Goal: Check status: Check status

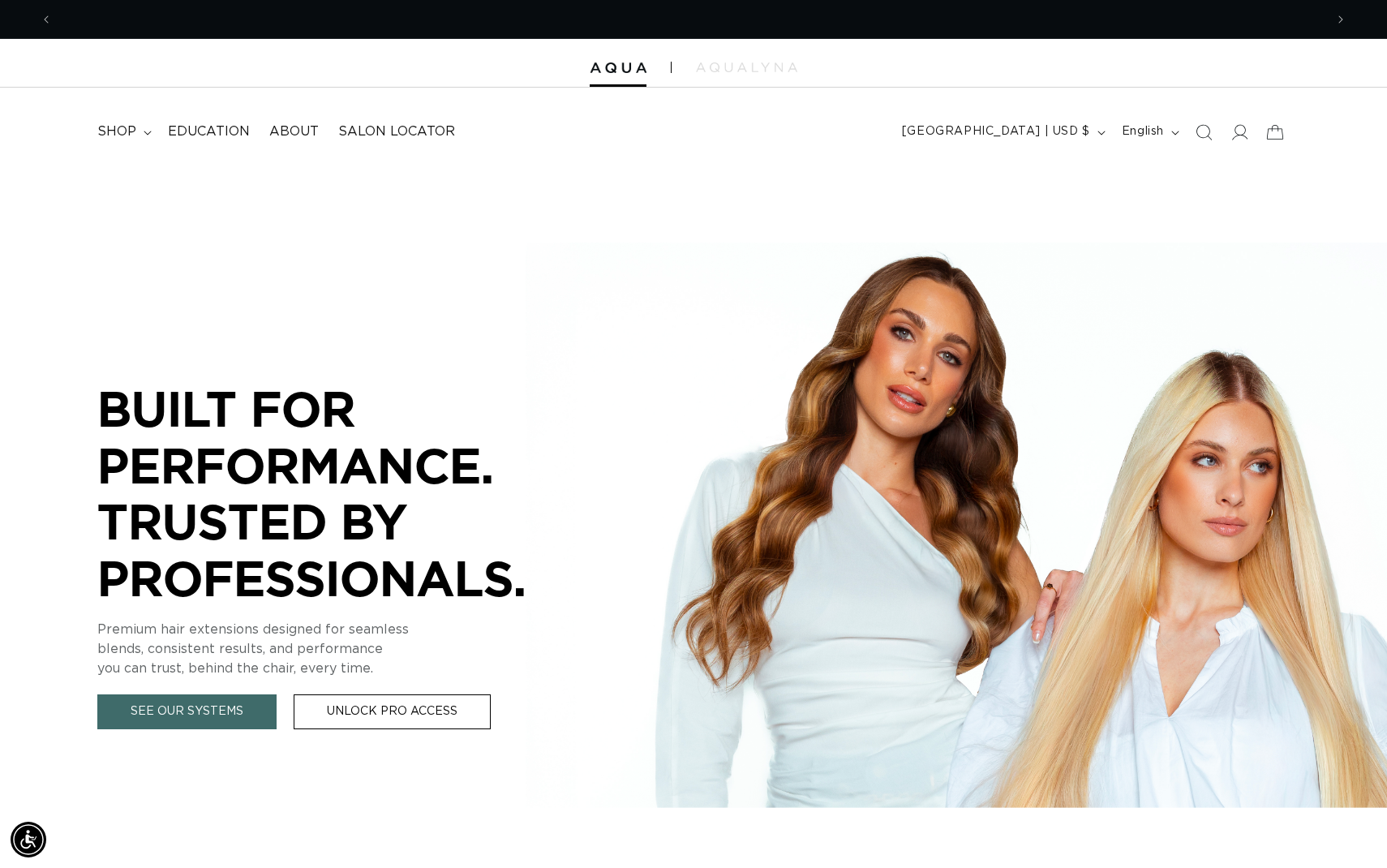
scroll to position [0, 1272]
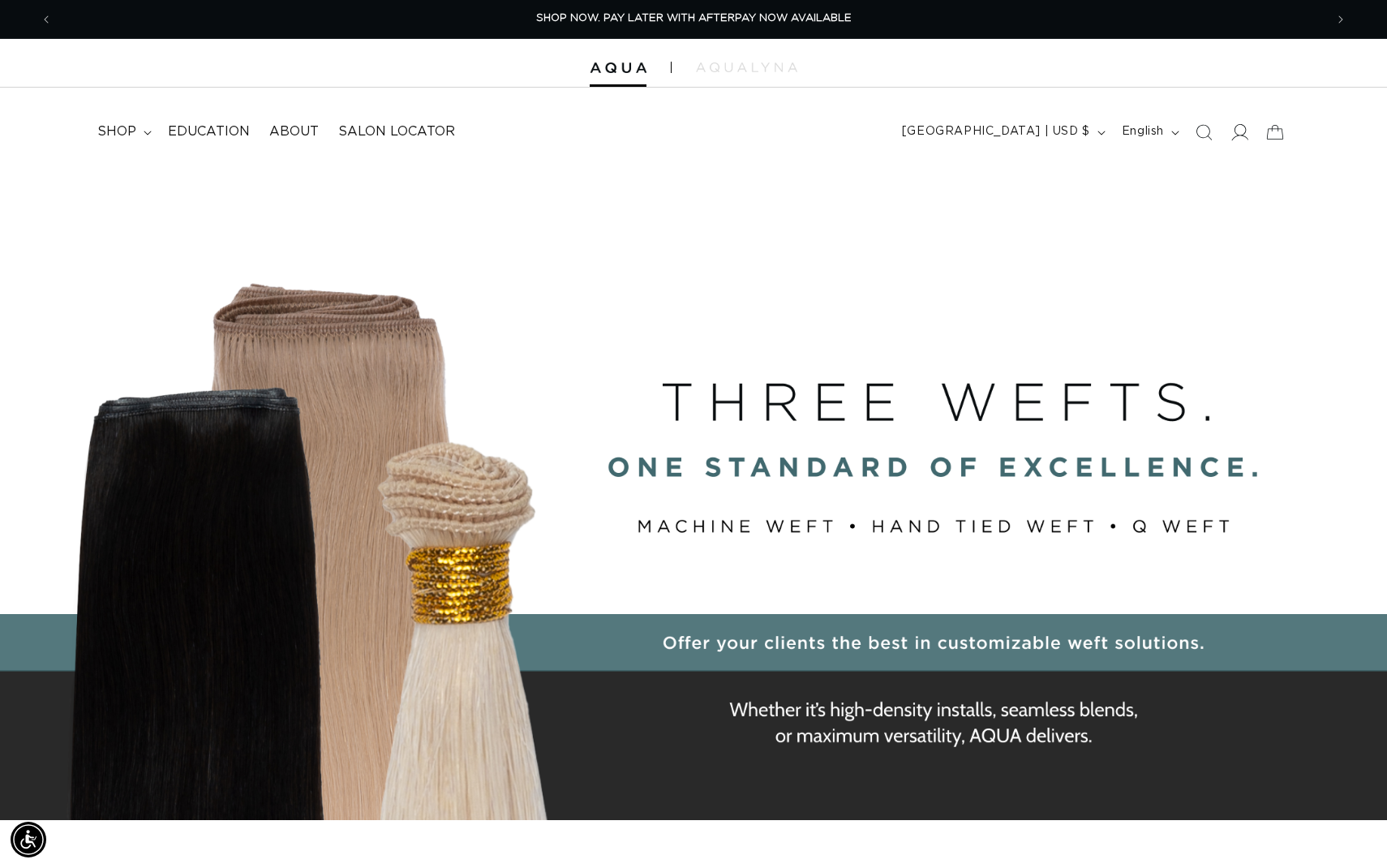
click at [1234, 129] on icon at bounding box center [1241, 131] width 17 height 16
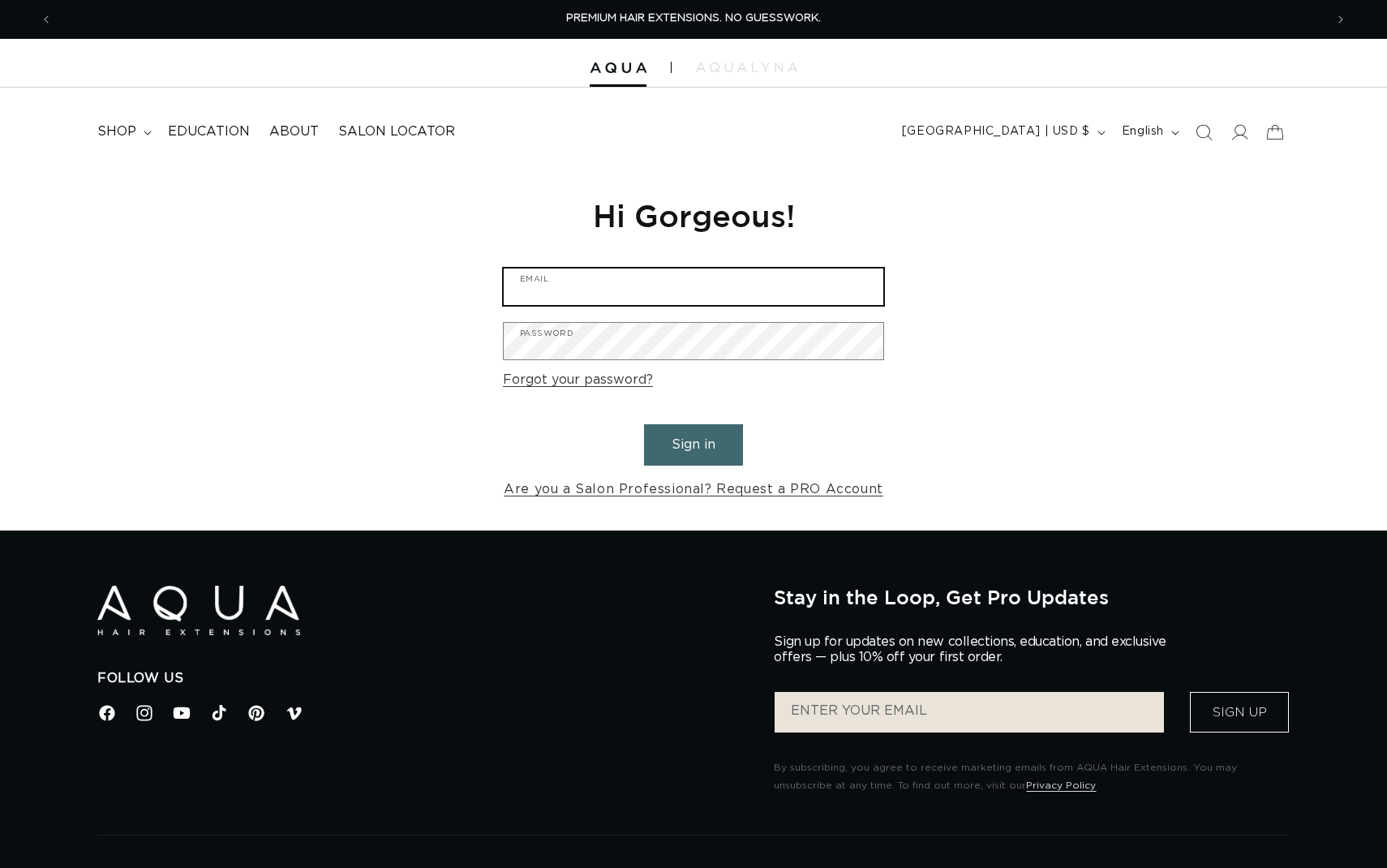
click at [747, 292] on input "Email" at bounding box center [693, 287] width 380 height 37
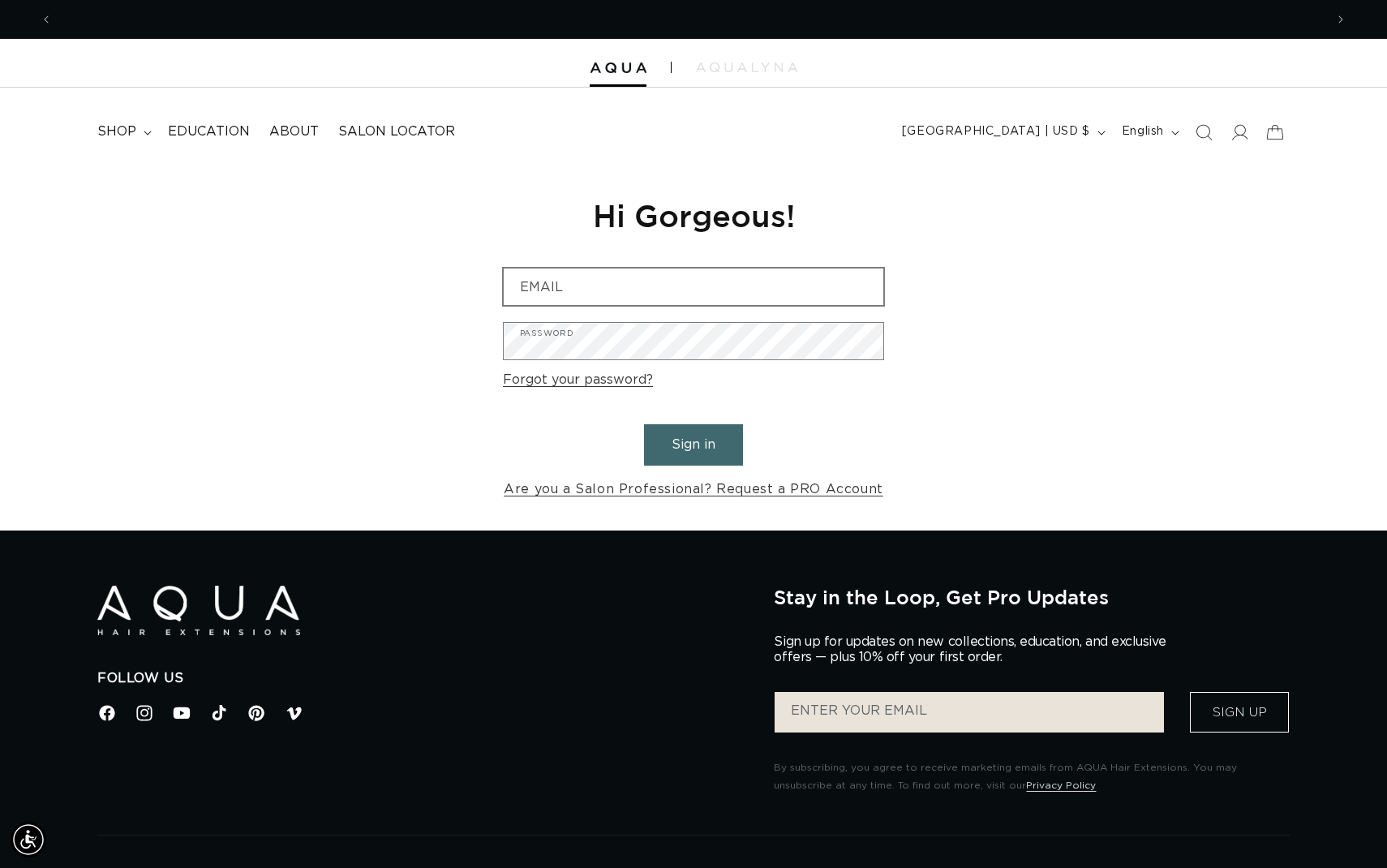
scroll to position [0, 1272]
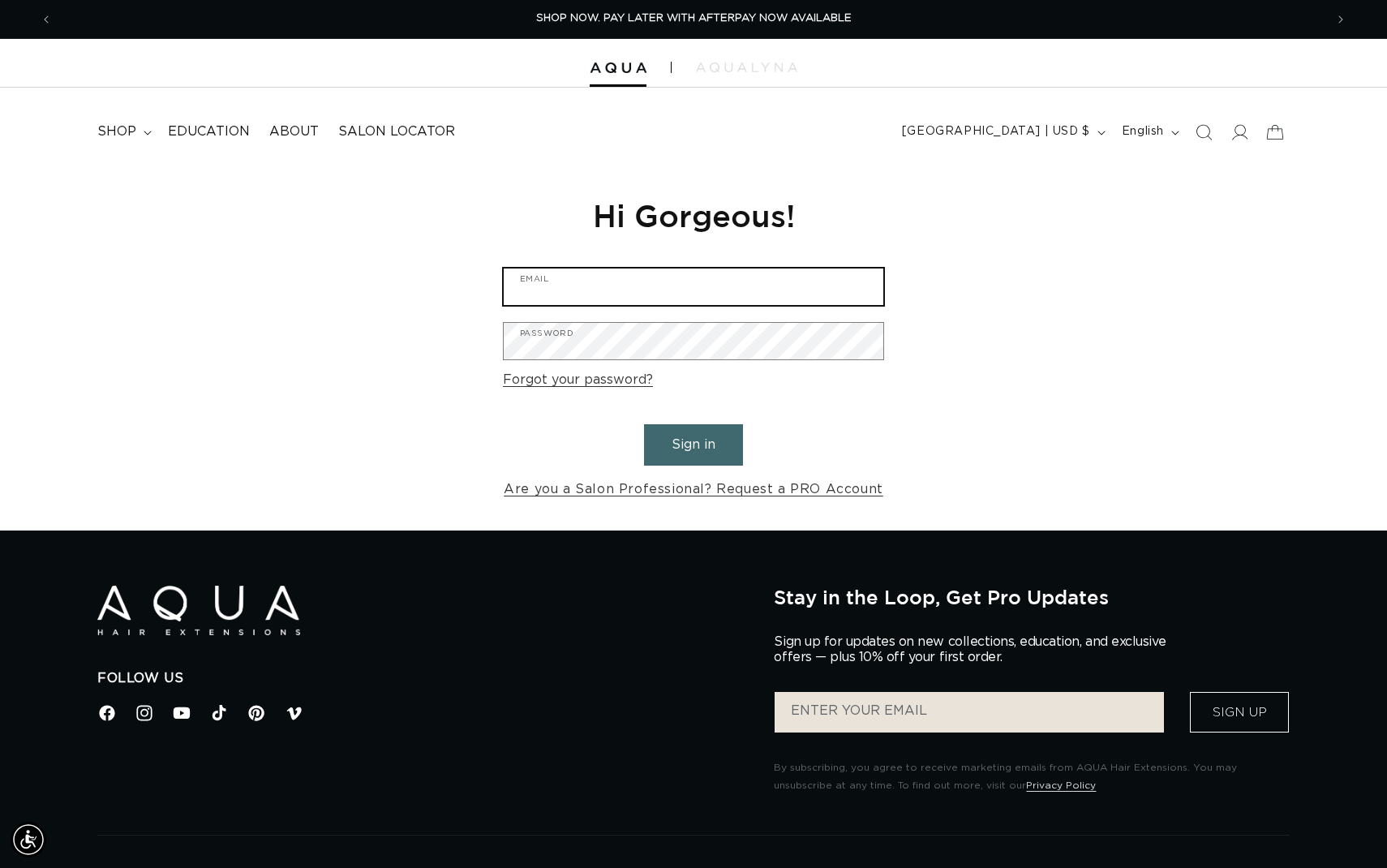
type input "KAYLA@BMONROESALON.COM"
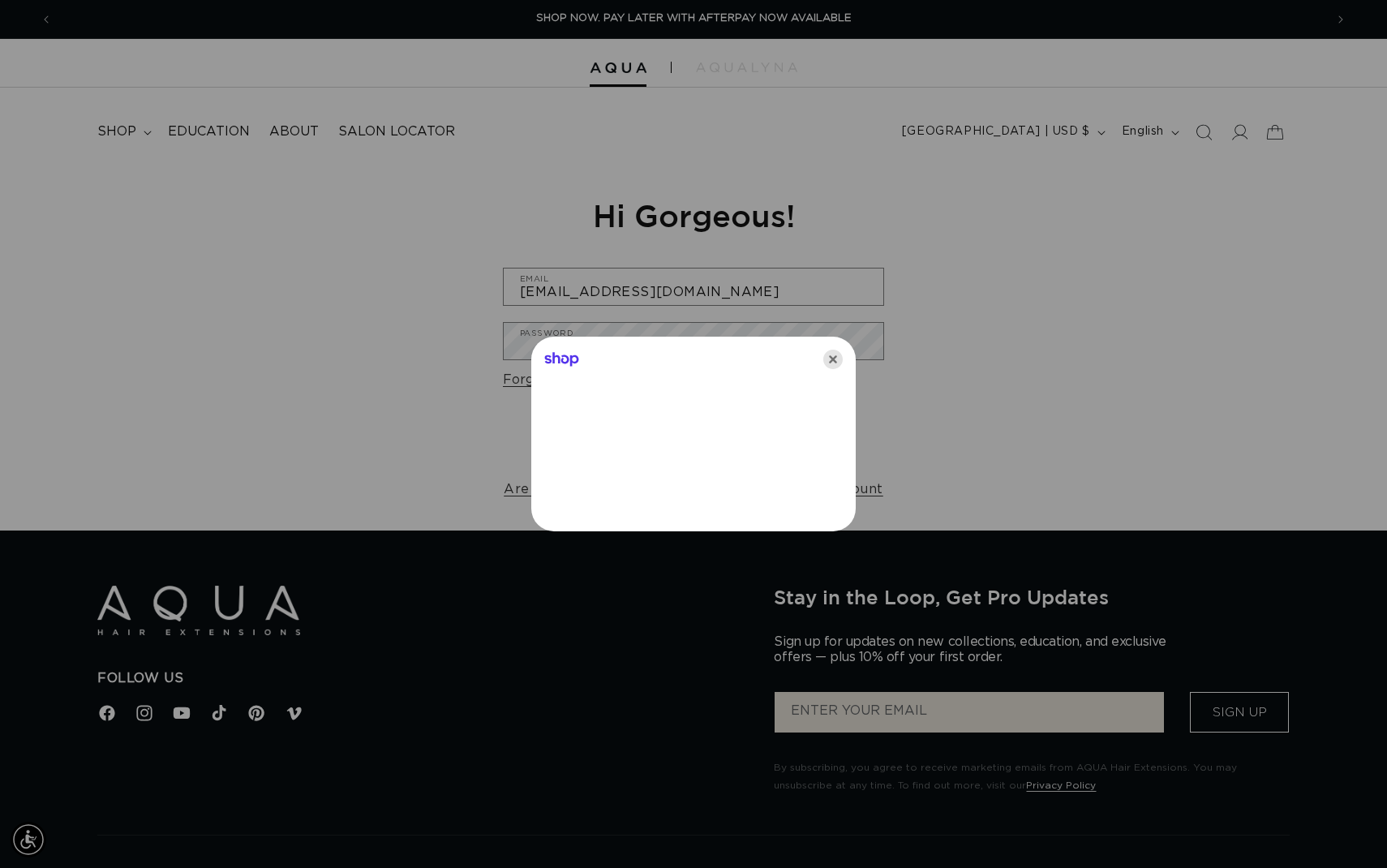
click at [828, 362] on icon "Close" at bounding box center [833, 360] width 19 height 19
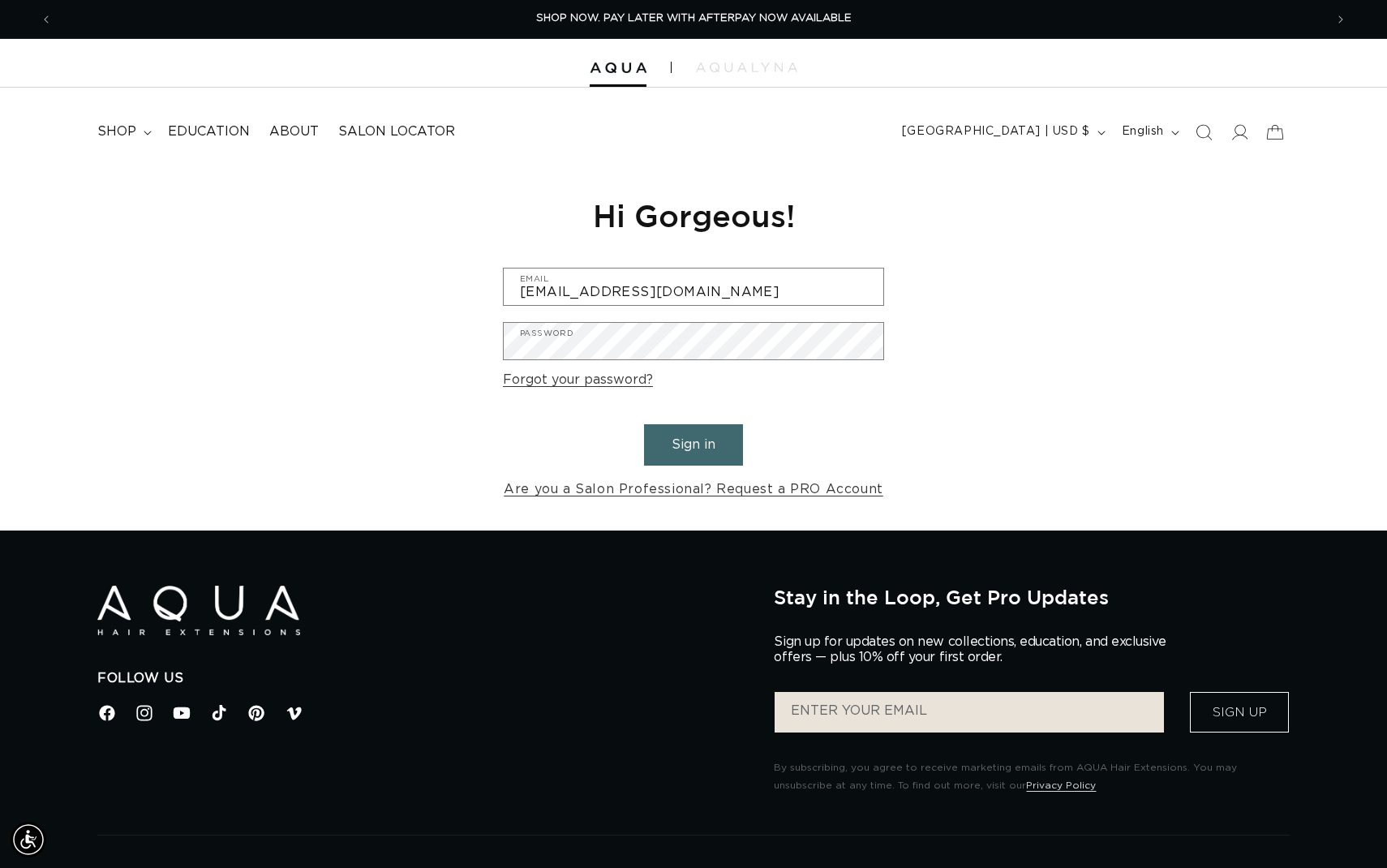
click at [696, 440] on button "Sign in" at bounding box center [693, 445] width 99 height 42
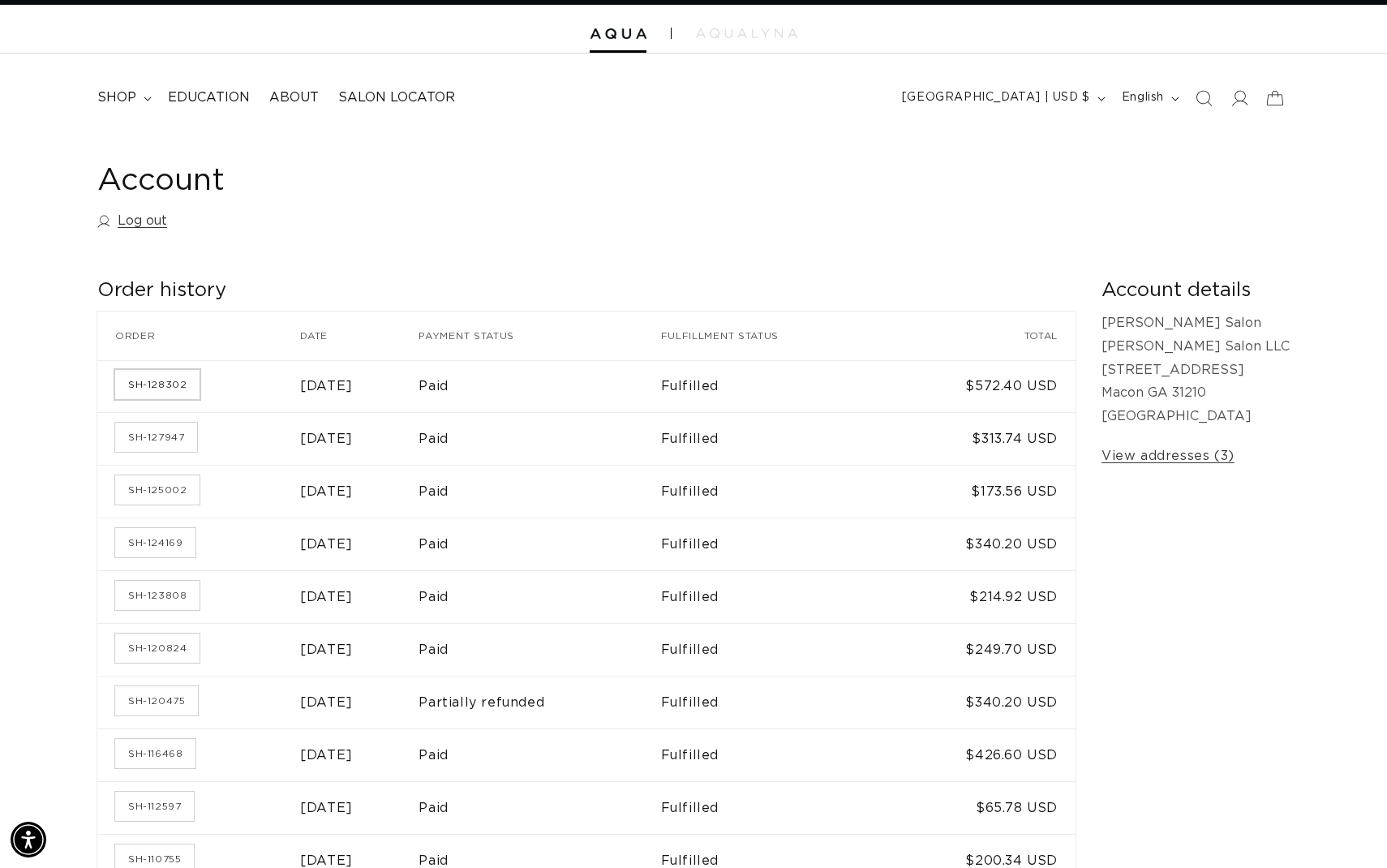
click at [164, 378] on link "SH-128302" at bounding box center [157, 385] width 84 height 29
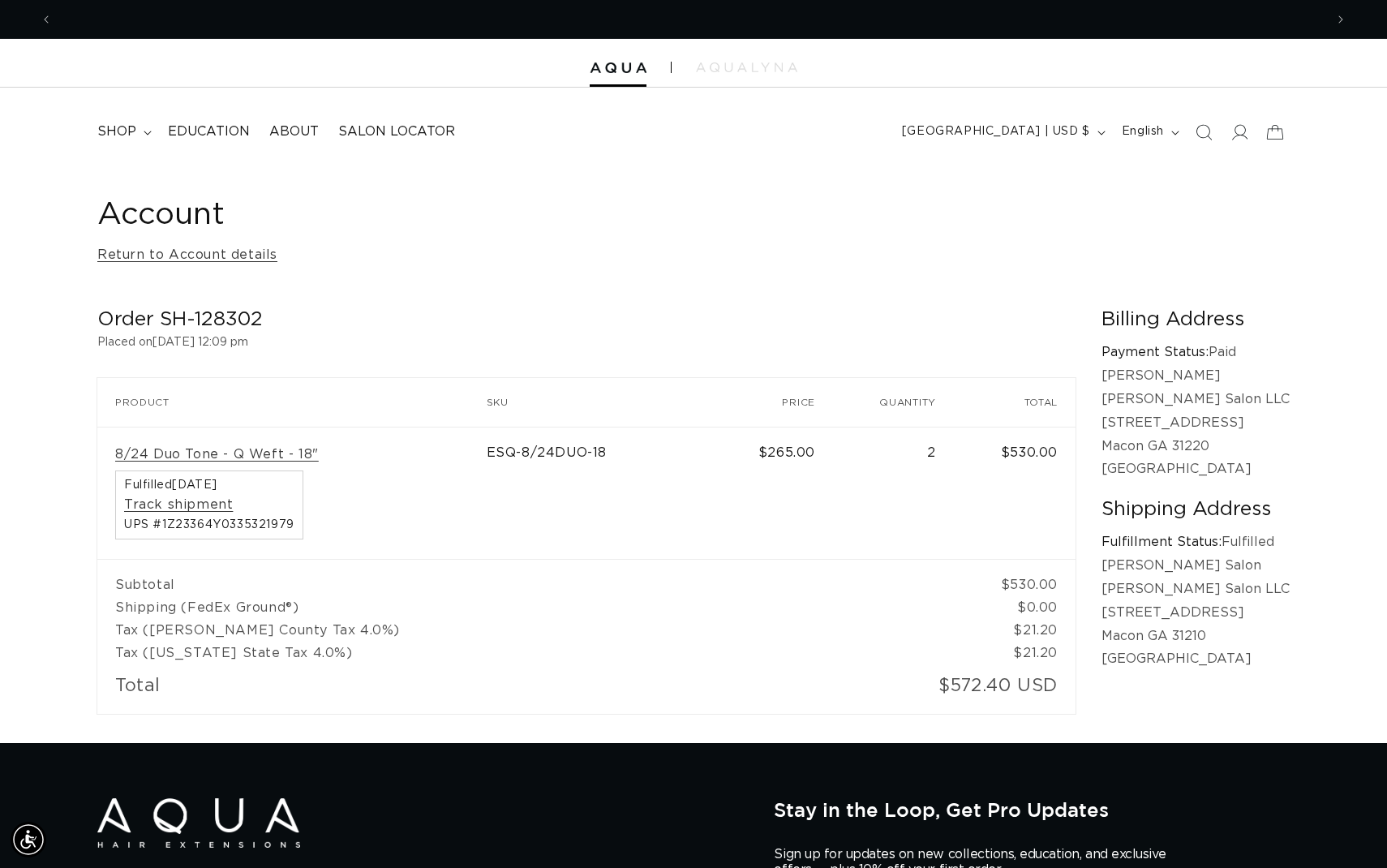
scroll to position [0, 1272]
click at [121, 251] on link "Return to Account details" at bounding box center [188, 255] width 180 height 23
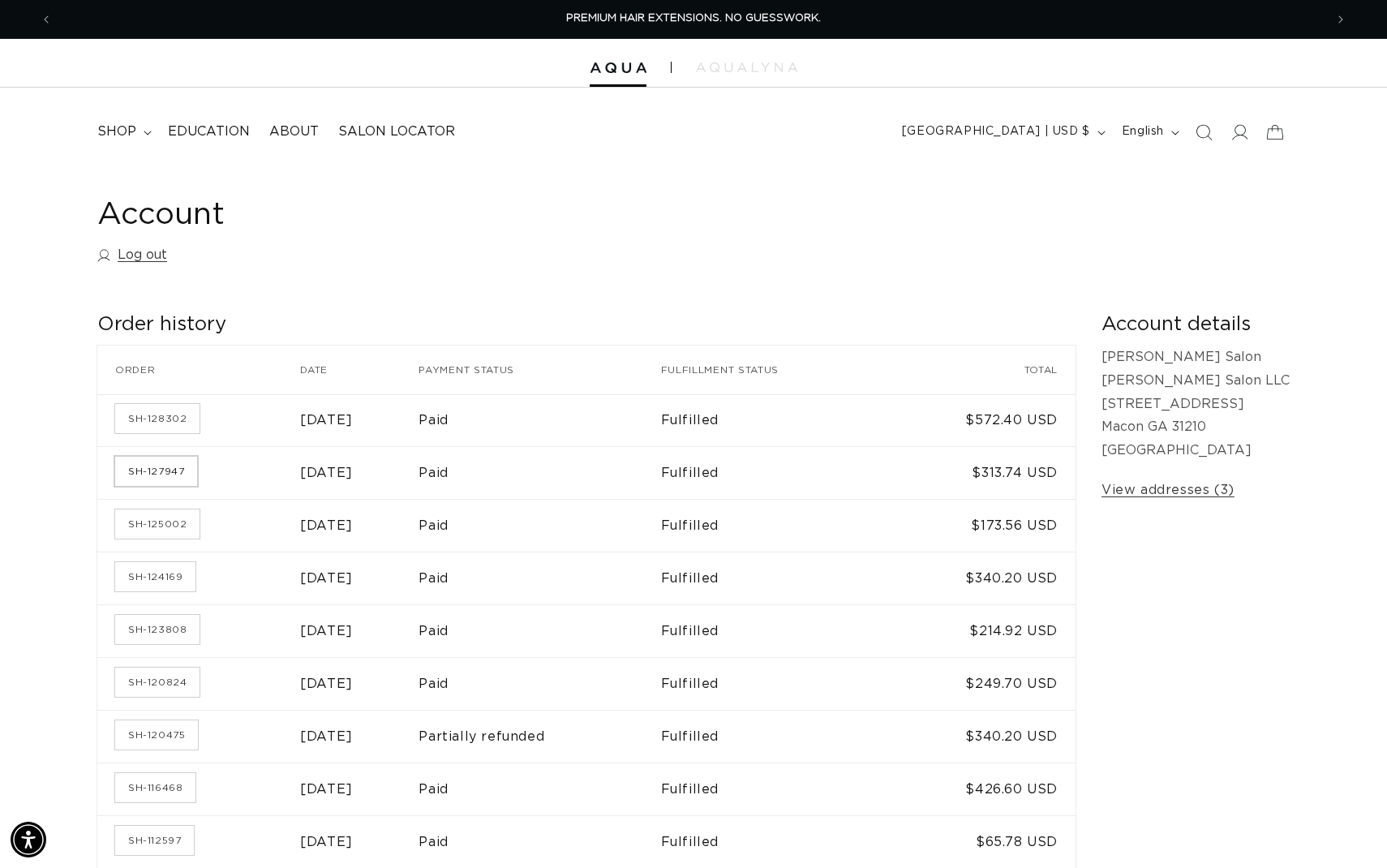
click at [184, 474] on link "SH-127947" at bounding box center [156, 471] width 82 height 29
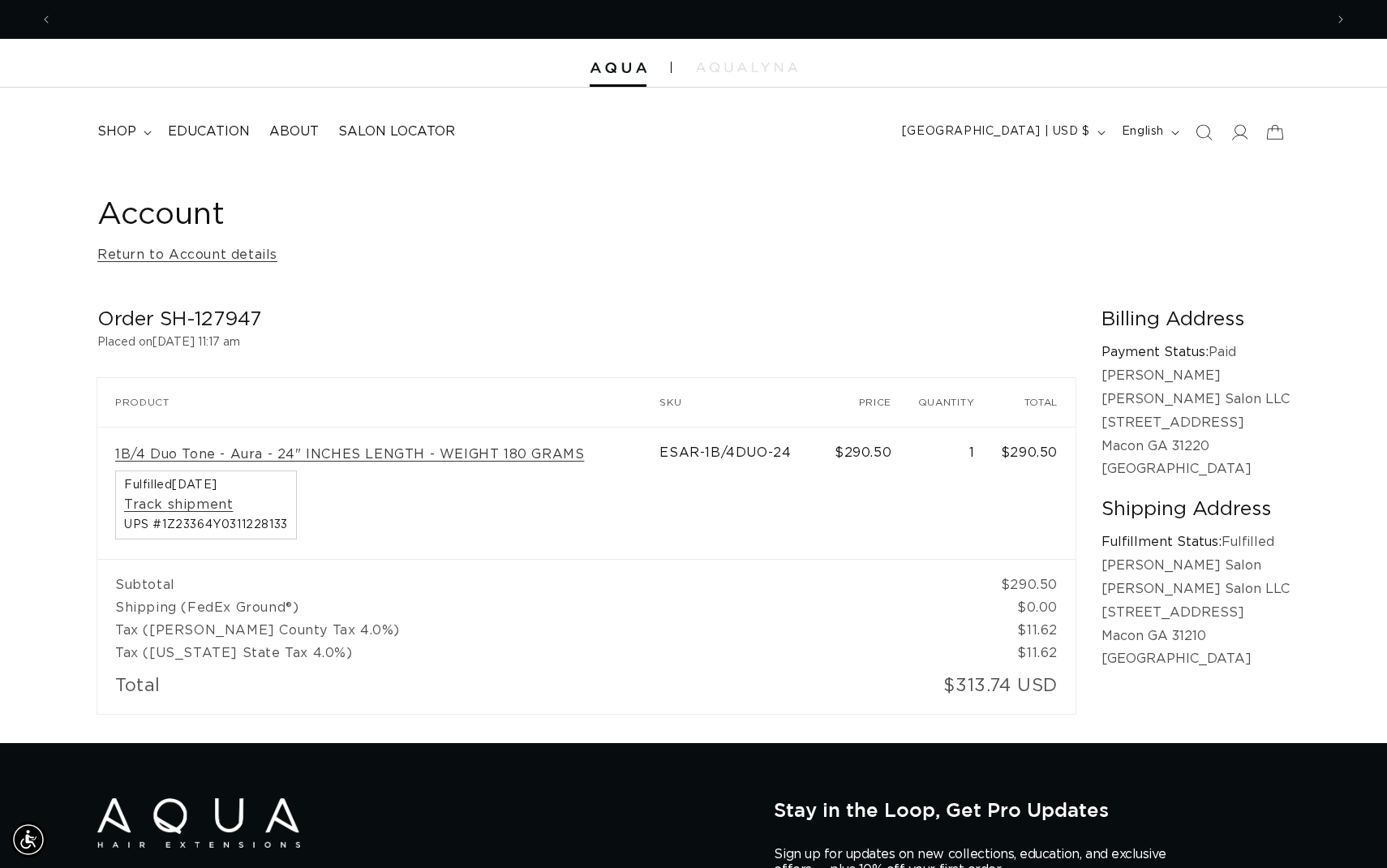
scroll to position [0, 1272]
